Goal: Find contact information: Find contact information

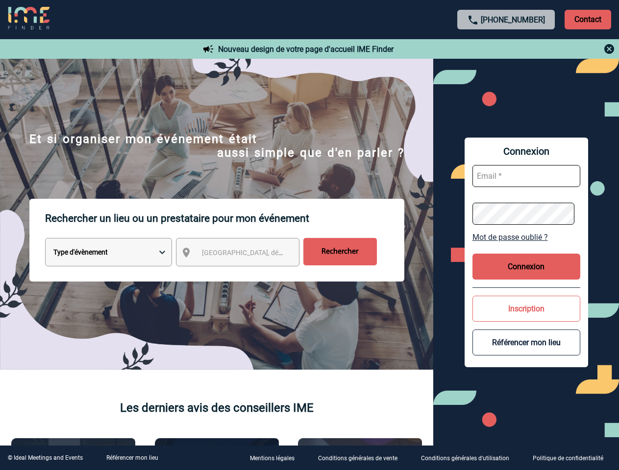
click at [309, 235] on p "Rechercher un lieu ou un prestataire pour mon événement" at bounding box center [224, 218] width 359 height 39
click at [587, 19] on p "Contact" at bounding box center [587, 20] width 47 height 20
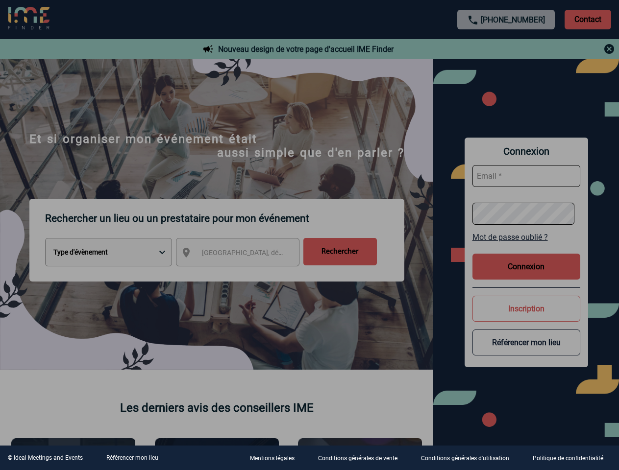
click at [506, 49] on div at bounding box center [309, 235] width 619 height 470
click at [246, 254] on div at bounding box center [309, 235] width 619 height 470
click at [526, 237] on div at bounding box center [309, 235] width 619 height 470
click at [526, 267] on div at bounding box center [309, 235] width 619 height 470
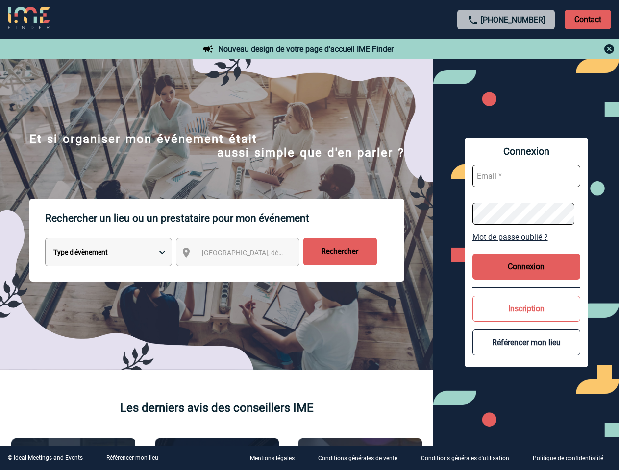
click at [526, 309] on body "[PHONE_NUMBER] Contact Contact Nouveau design de votre page d'accueil IME Finde…" at bounding box center [309, 235] width 619 height 470
click at [526, 342] on button "Référencer mon lieu" at bounding box center [526, 343] width 108 height 26
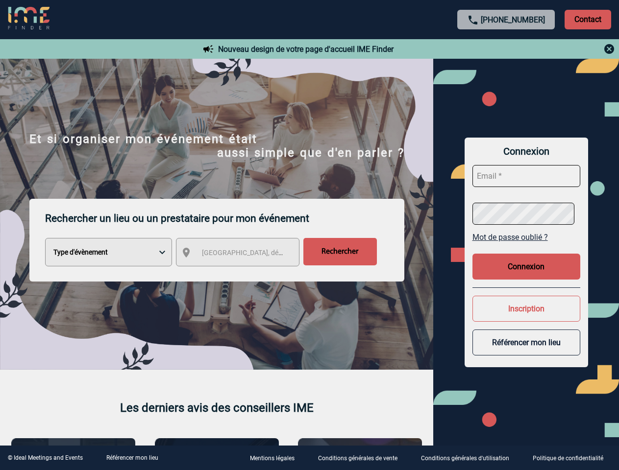
click at [132, 458] on link "Référencer mon lieu" at bounding box center [132, 458] width 52 height 7
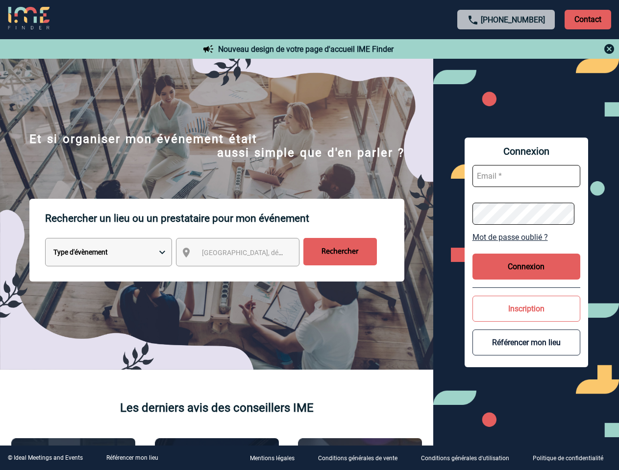
click at [309, 235] on p "Rechercher un lieu ou un prestataire pour mon événement" at bounding box center [224, 218] width 359 height 39
click at [587, 19] on p "Contact" at bounding box center [587, 20] width 47 height 20
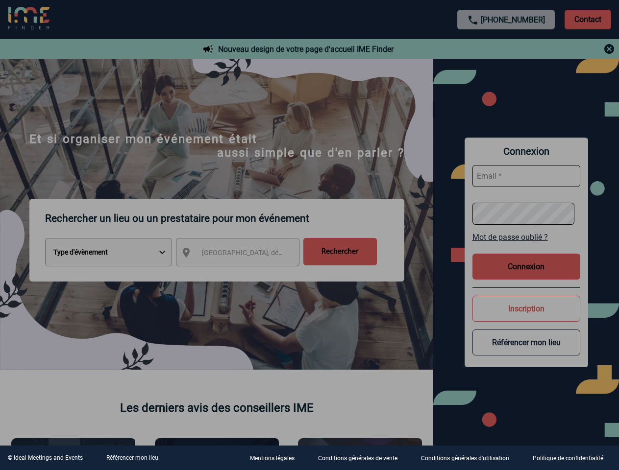
click at [506, 49] on body "[PHONE_NUMBER] Contact Contact Nouveau design de votre page d'accueil IME Finde…" at bounding box center [309, 235] width 619 height 470
click at [246, 254] on div at bounding box center [309, 235] width 619 height 470
click at [526, 237] on div at bounding box center [309, 235] width 619 height 470
click at [526, 267] on div at bounding box center [309, 235] width 619 height 470
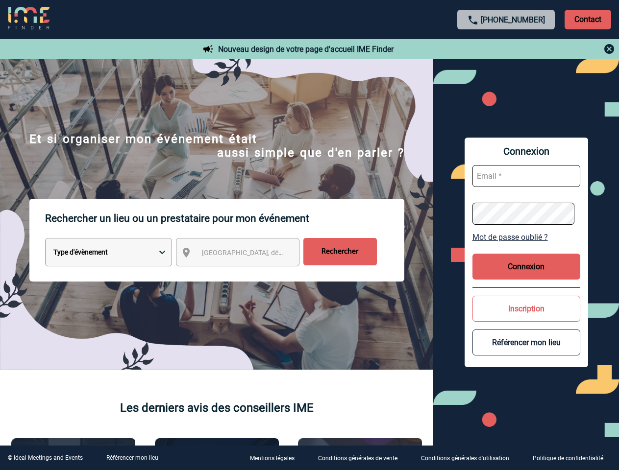
click at [526, 309] on button "Inscription" at bounding box center [526, 309] width 108 height 26
click at [526, 342] on div at bounding box center [295, 225] width 591 height 450
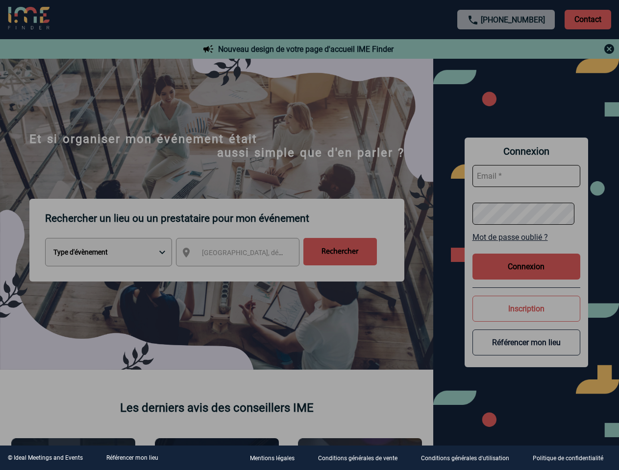
click at [132, 458] on link "Référencer mon lieu" at bounding box center [132, 458] width 52 height 7
